Goal: Task Accomplishment & Management: Complete application form

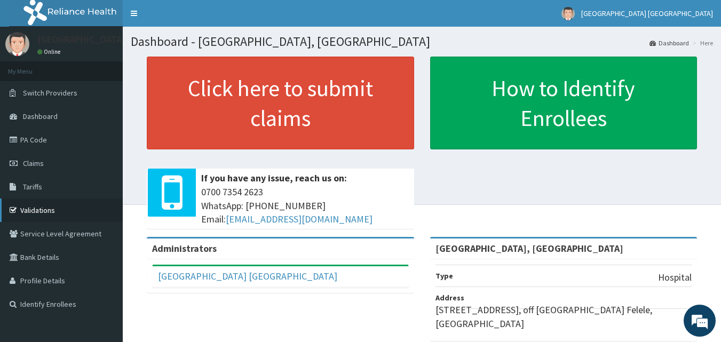
click at [44, 206] on link "Validations" at bounding box center [61, 210] width 123 height 23
click at [42, 211] on link "Validations" at bounding box center [61, 210] width 123 height 23
click at [41, 162] on span "Claims" at bounding box center [33, 164] width 21 height 10
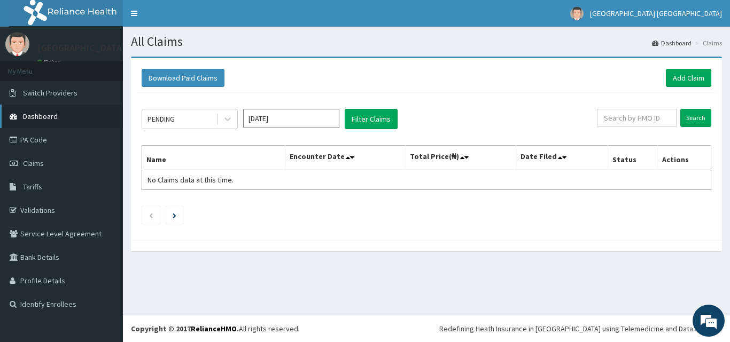
click at [57, 119] on span "Dashboard" at bounding box center [40, 117] width 35 height 10
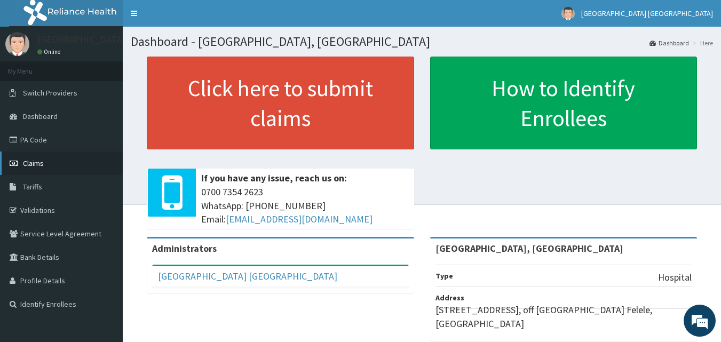
click at [61, 162] on link "Claims" at bounding box center [61, 163] width 123 height 23
click at [48, 207] on link "Validations" at bounding box center [61, 210] width 123 height 23
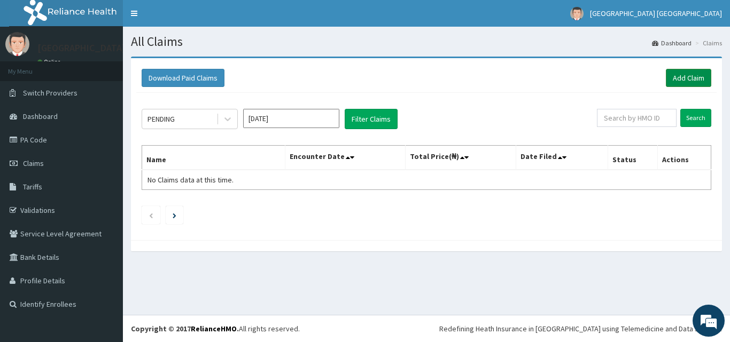
click at [683, 80] on link "Add Claim" at bounding box center [687, 78] width 45 height 18
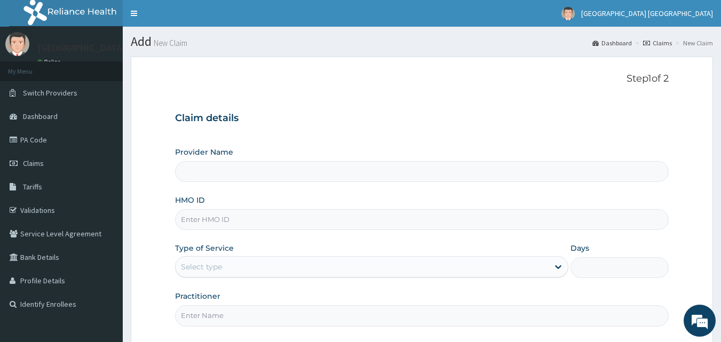
type input "[GEOGRAPHIC_DATA], [GEOGRAPHIC_DATA]"
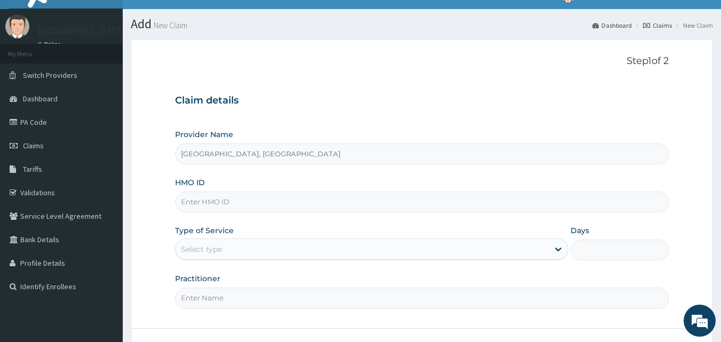
scroll to position [34, 0]
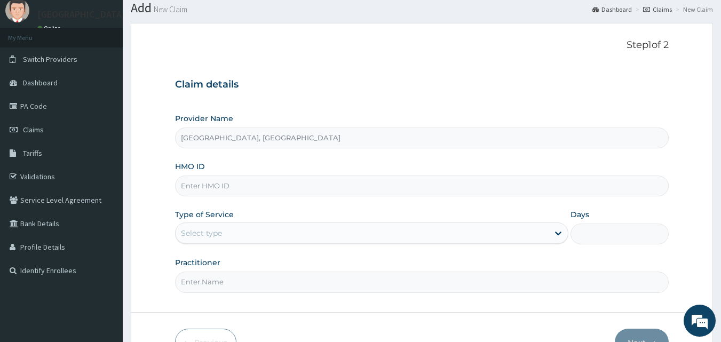
click at [214, 190] on input "HMO ID" at bounding box center [422, 186] width 495 height 21
type input "XPS/10230/C"
click at [239, 237] on div "Select type" at bounding box center [362, 233] width 373 height 17
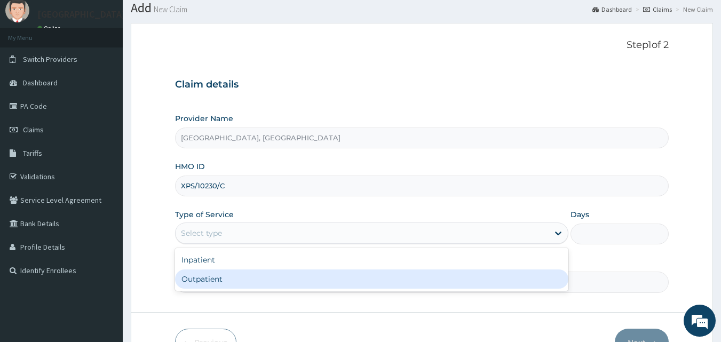
click at [207, 285] on div "Outpatient" at bounding box center [372, 279] width 394 height 19
type input "1"
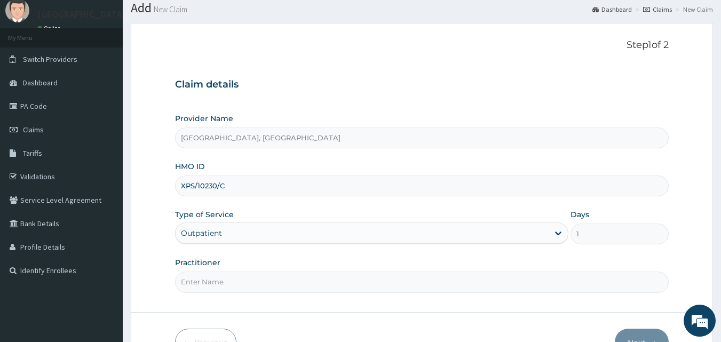
click at [210, 280] on input "Practitioner" at bounding box center [422, 282] width 495 height 21
type input "[PERSON_NAME][GEOGRAPHIC_DATA]"
click at [39, 109] on link "PA Code" at bounding box center [61, 106] width 123 height 23
